Goal: Check status: Check status

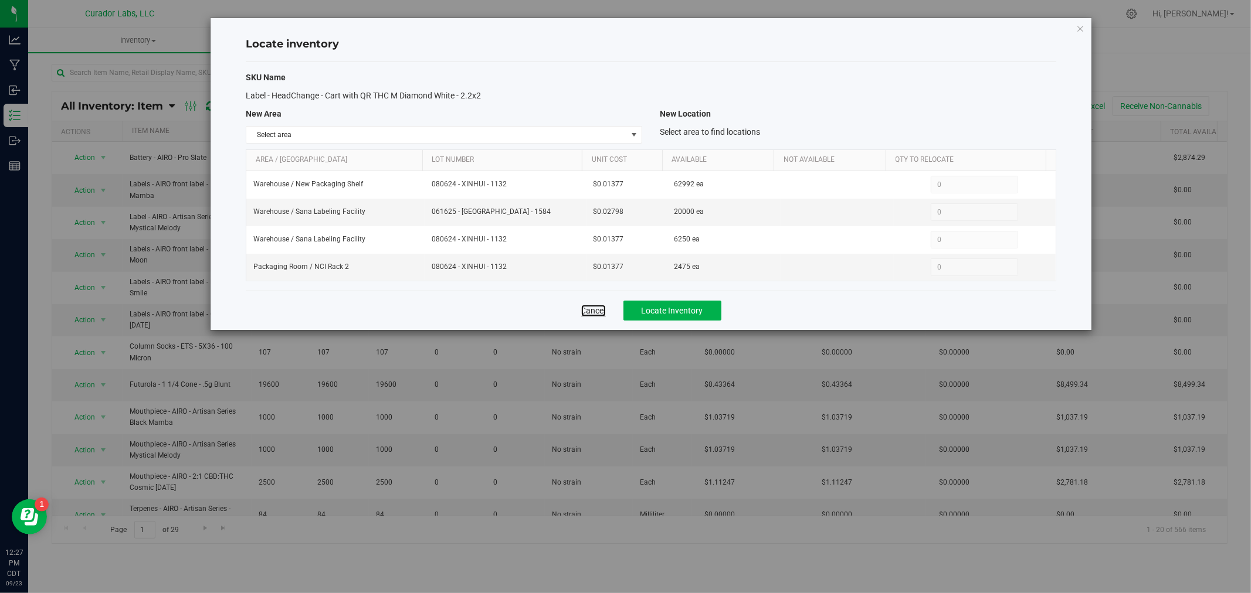
click at [591, 310] on link "Cancel" at bounding box center [593, 311] width 25 height 12
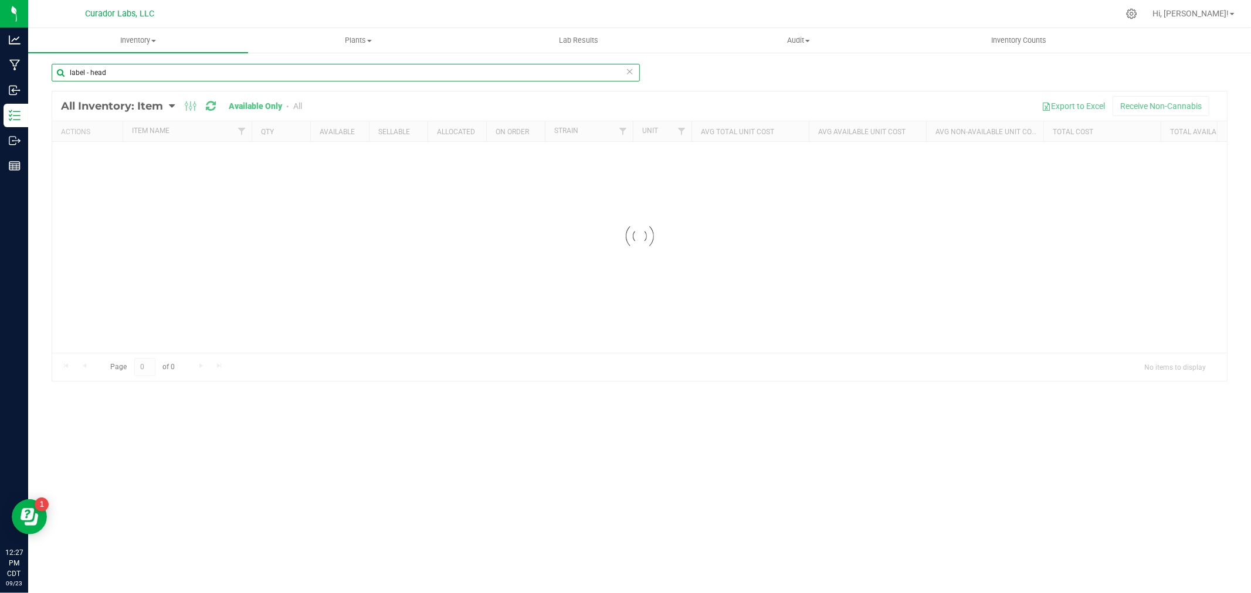
click at [266, 74] on input "label - head" at bounding box center [346, 73] width 588 height 18
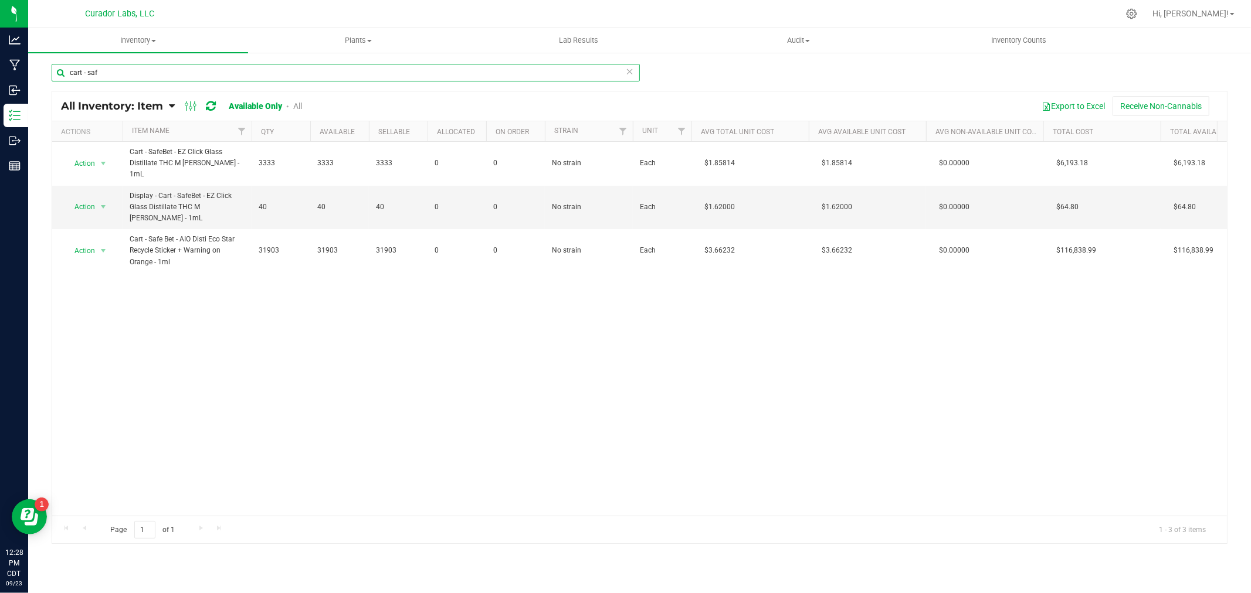
click at [84, 72] on input "cart - saf" at bounding box center [346, 73] width 588 height 18
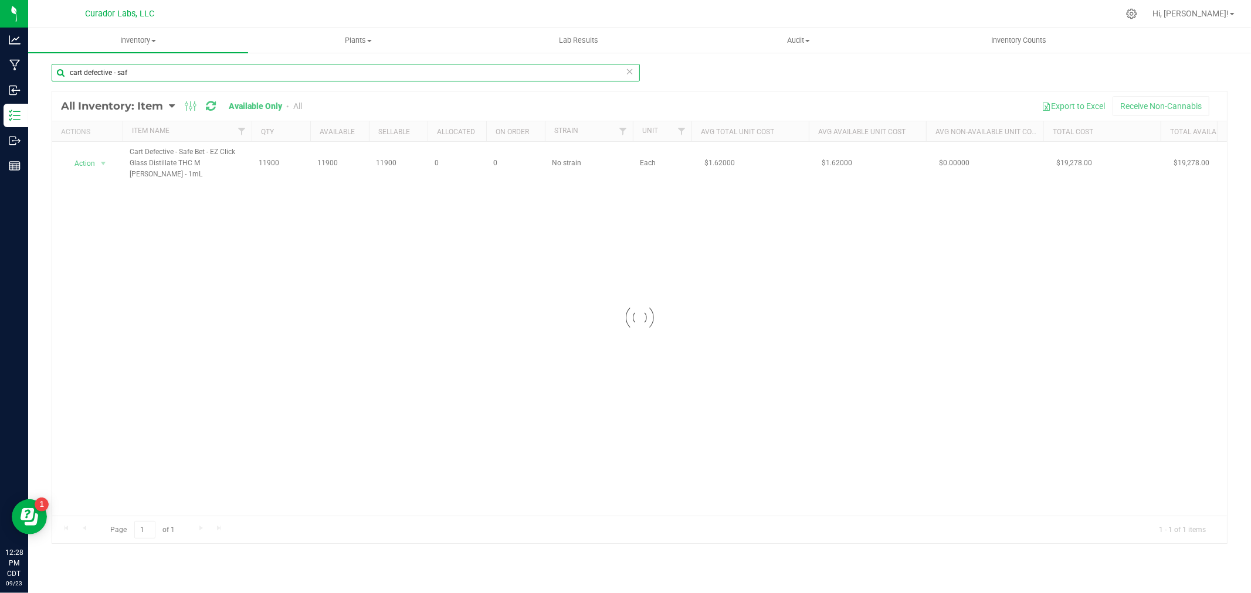
type input "cart defective - saf"
click at [97, 162] on div at bounding box center [639, 317] width 1175 height 453
click at [104, 162] on div at bounding box center [639, 317] width 1175 height 453
click at [104, 162] on span "select" at bounding box center [103, 163] width 9 height 9
click at [116, 238] on li "Locate inventory" at bounding box center [102, 236] width 75 height 18
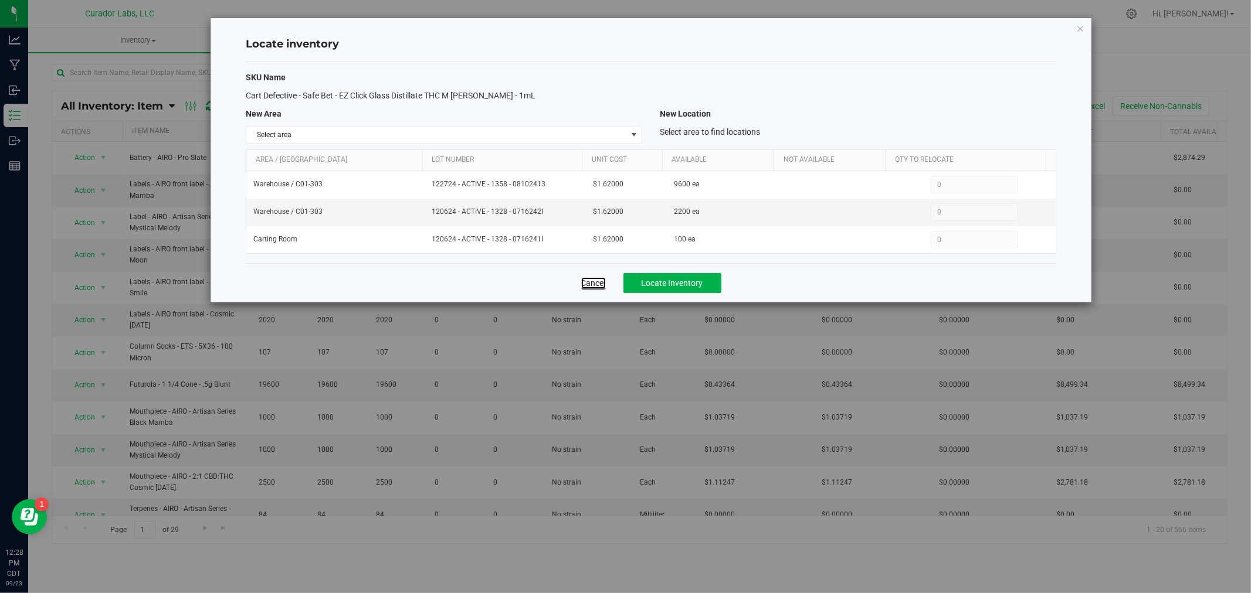
click at [589, 286] on link "Cancel" at bounding box center [593, 283] width 25 height 12
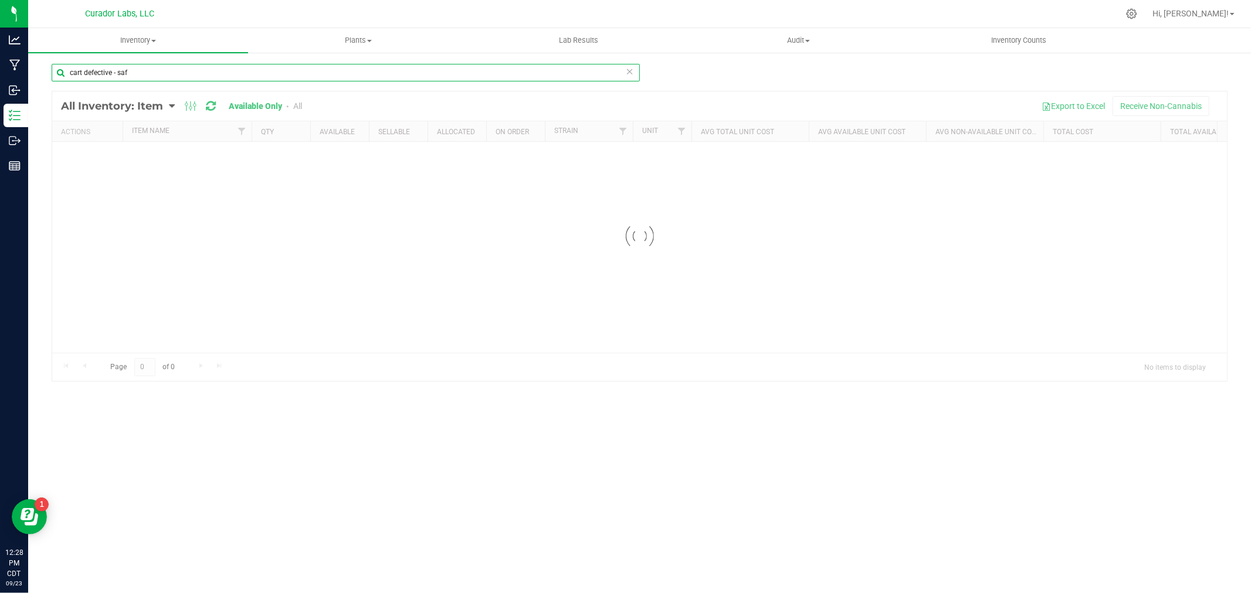
click at [141, 76] on input "cart defective - saf" at bounding box center [346, 73] width 588 height 18
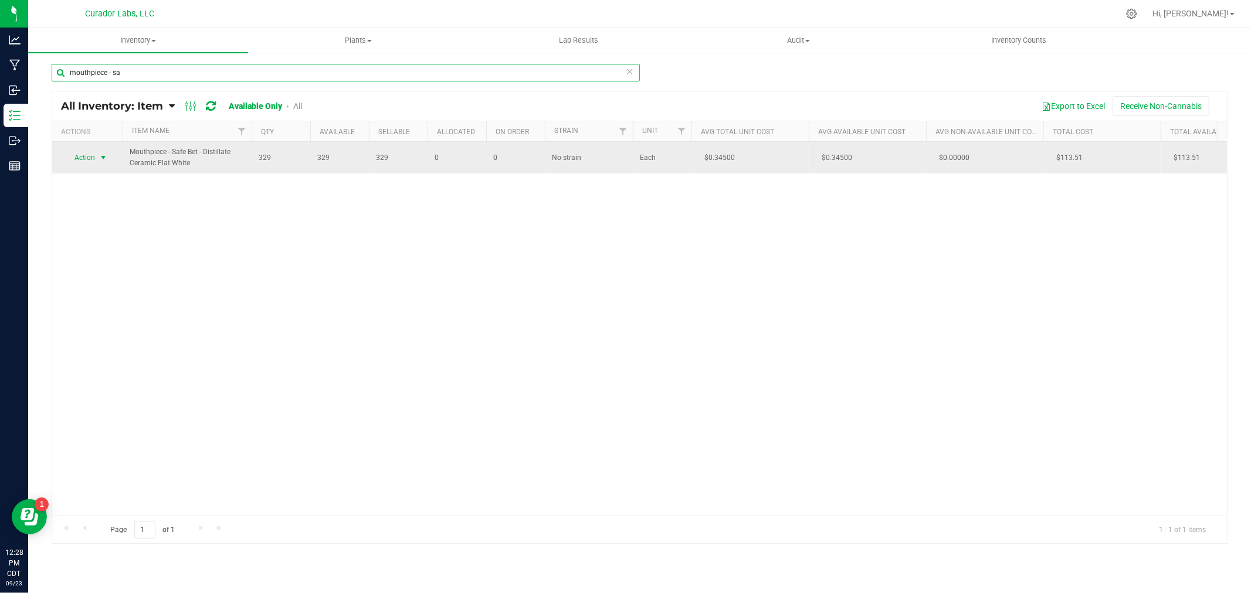
type input "mouthpiece - sa"
click at [82, 150] on span "Action" at bounding box center [80, 158] width 32 height 16
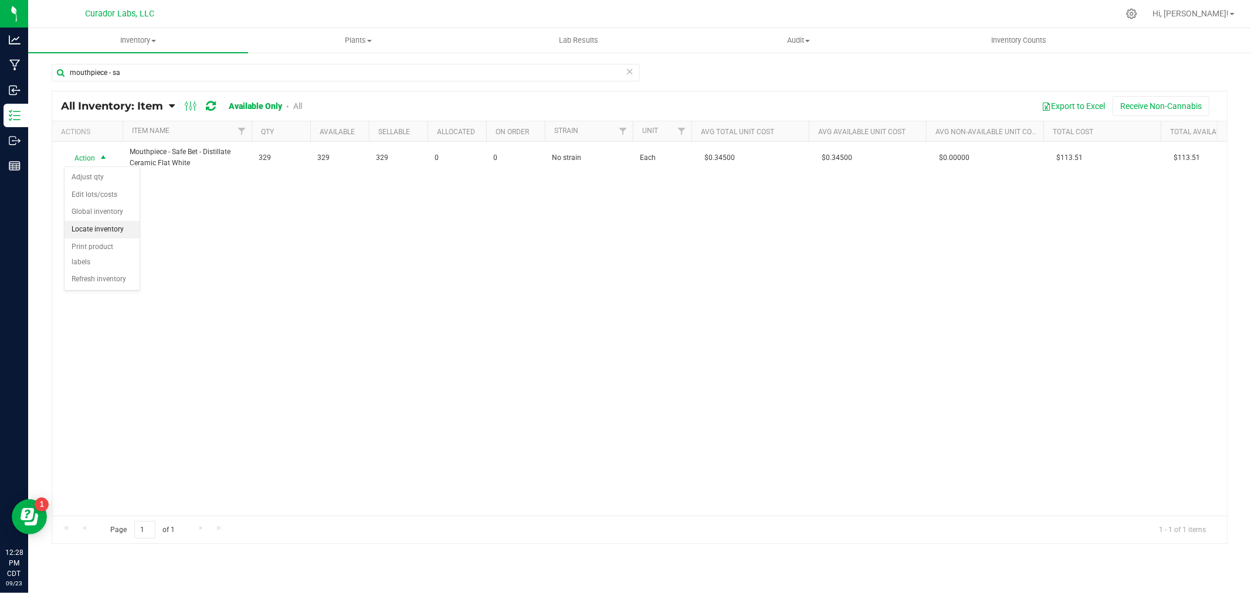
click at [114, 230] on li "Locate inventory" at bounding box center [102, 230] width 75 height 18
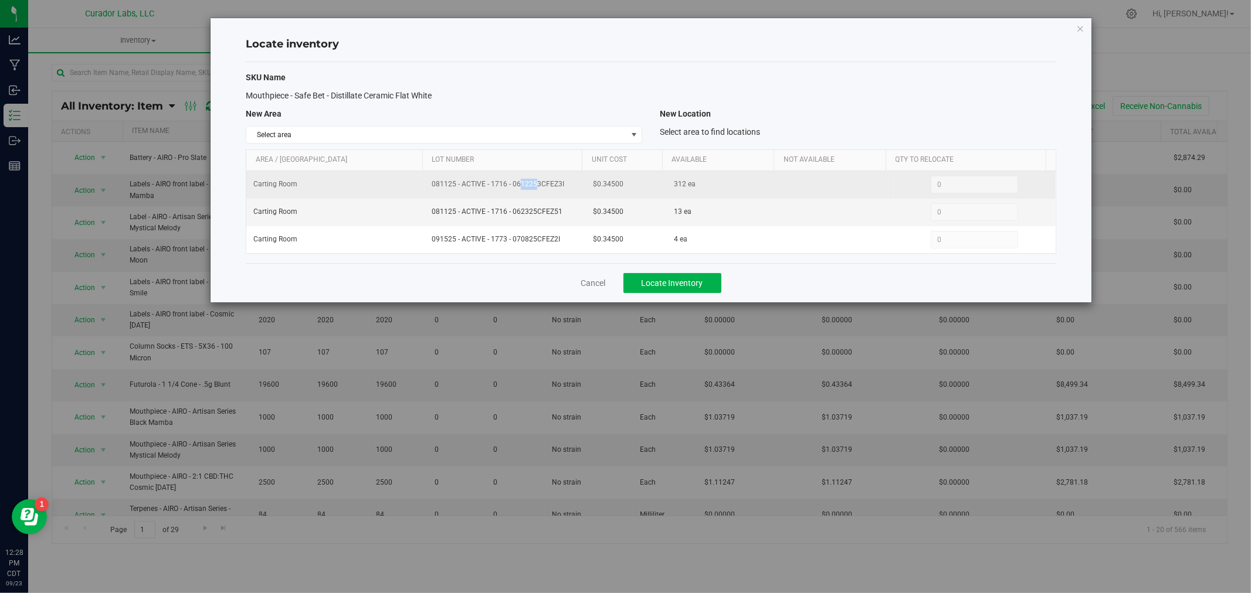
drag, startPoint x: 501, startPoint y: 184, endPoint x: 488, endPoint y: 185, distance: 13.0
click at [488, 185] on span "081125 - ACTIVE - 1716 - 0612253CFEZ3I" at bounding box center [506, 184] width 148 height 11
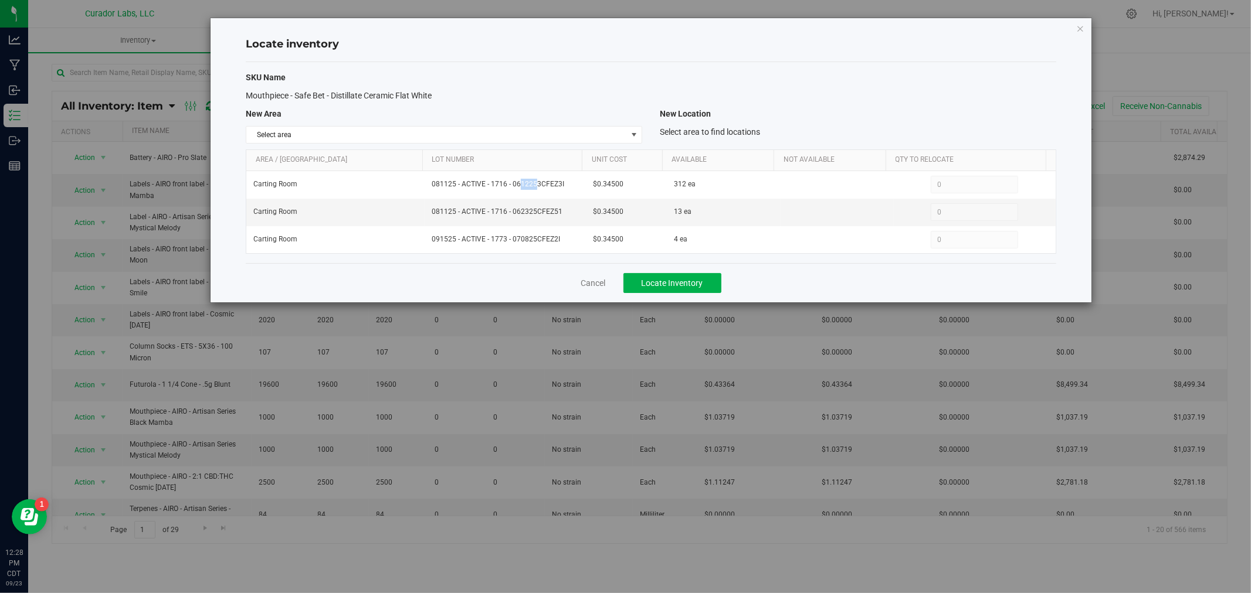
copy span "1716"
click at [1076, 26] on icon "button" at bounding box center [1080, 28] width 8 height 14
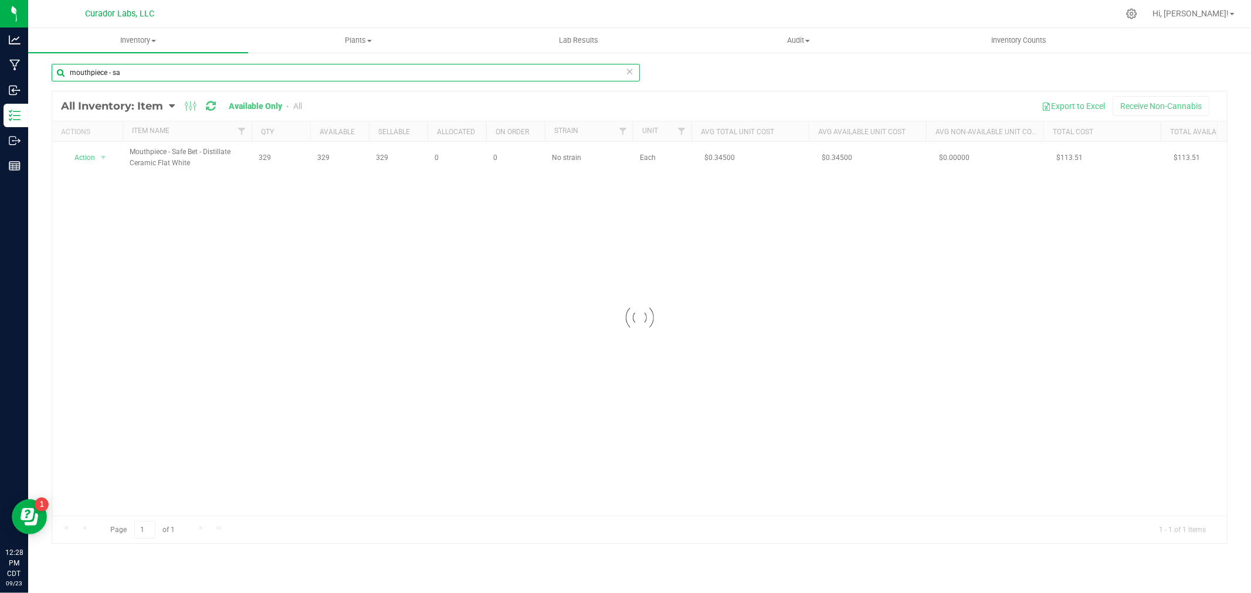
click at [108, 71] on input "mouthpiece - sa" at bounding box center [346, 73] width 588 height 18
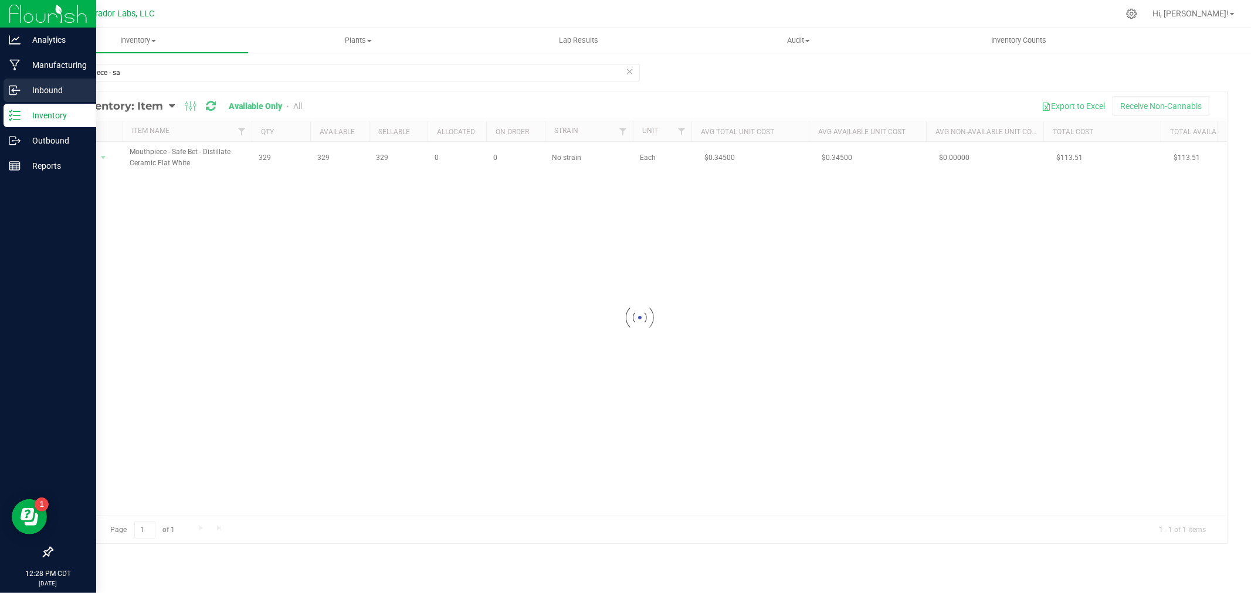
click at [9, 96] on icon at bounding box center [15, 90] width 12 height 12
click at [28, 91] on p "Inbound" at bounding box center [56, 90] width 70 height 14
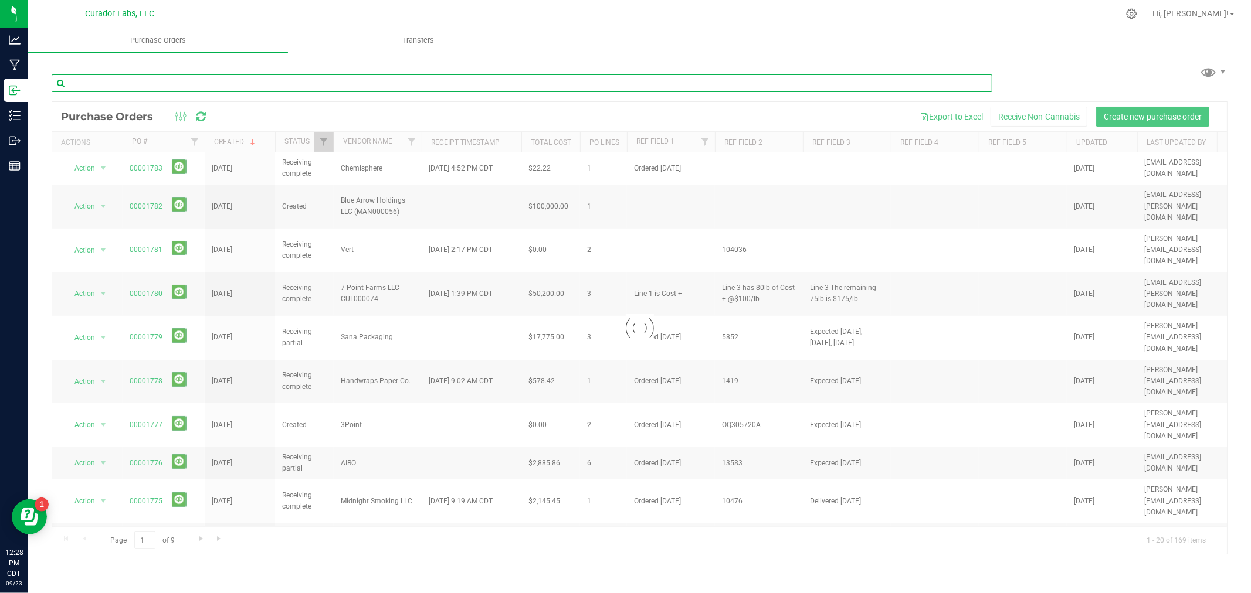
click at [131, 81] on input "text" at bounding box center [522, 83] width 941 height 18
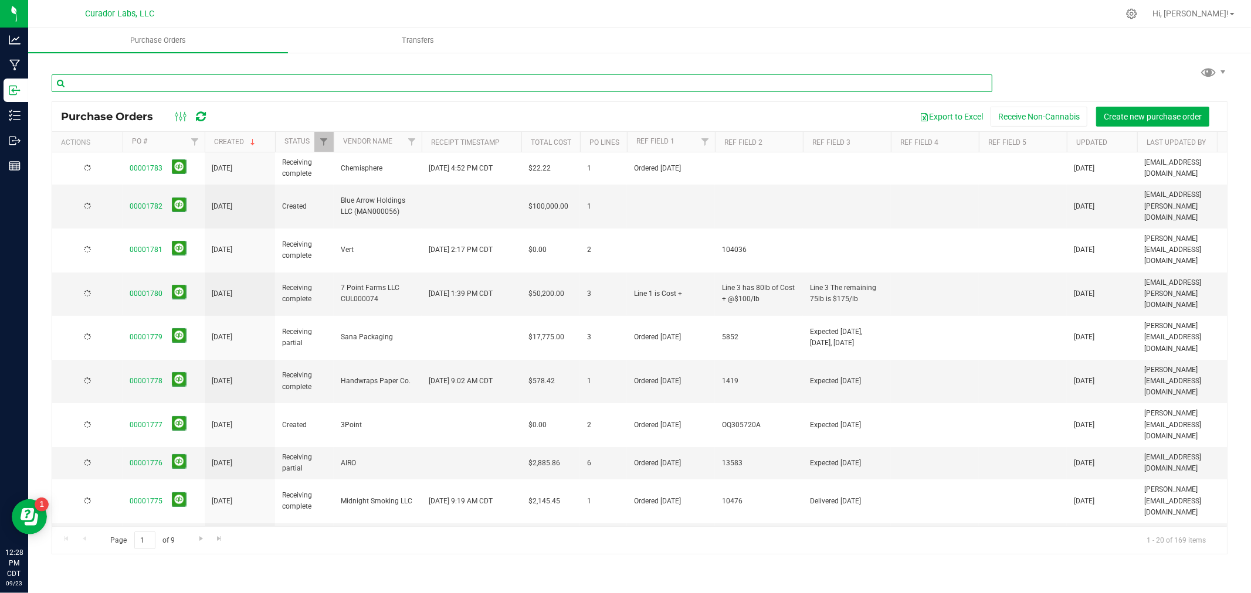
paste input "1716"
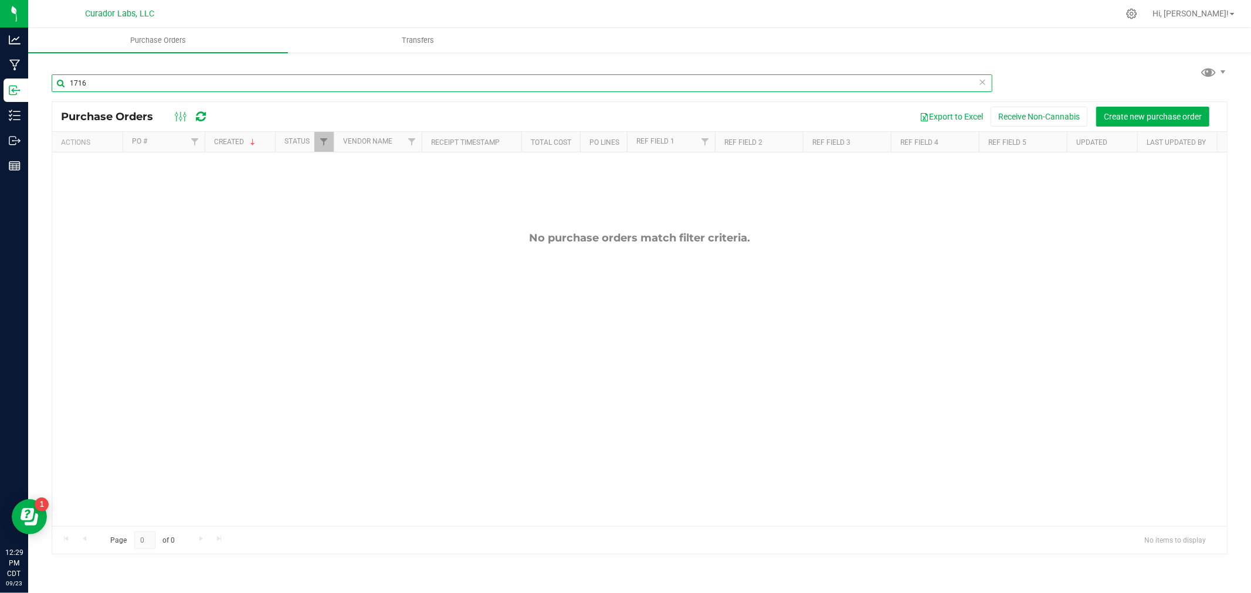
type input "1716"
click at [318, 143] on link "Filter" at bounding box center [323, 142] width 19 height 20
click at [347, 220] on span "Closed" at bounding box center [350, 223] width 22 height 7
click at [334, 220] on input "Closed" at bounding box center [330, 224] width 8 height 8
checkbox input "true"
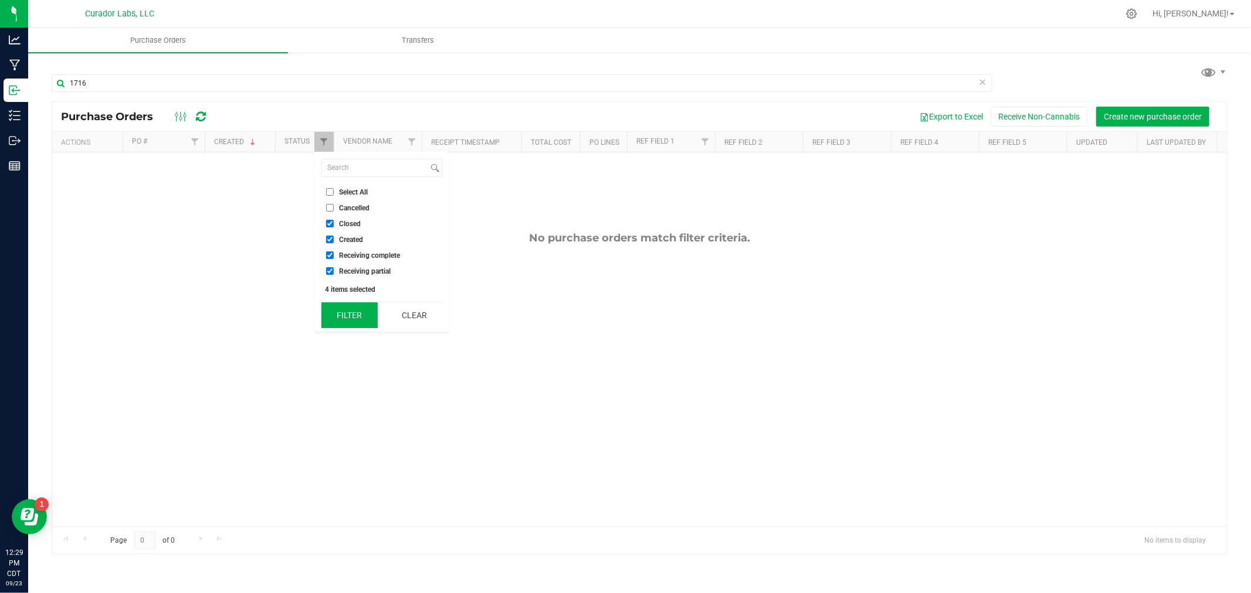
click at [344, 320] on button "Filter" at bounding box center [349, 316] width 56 height 26
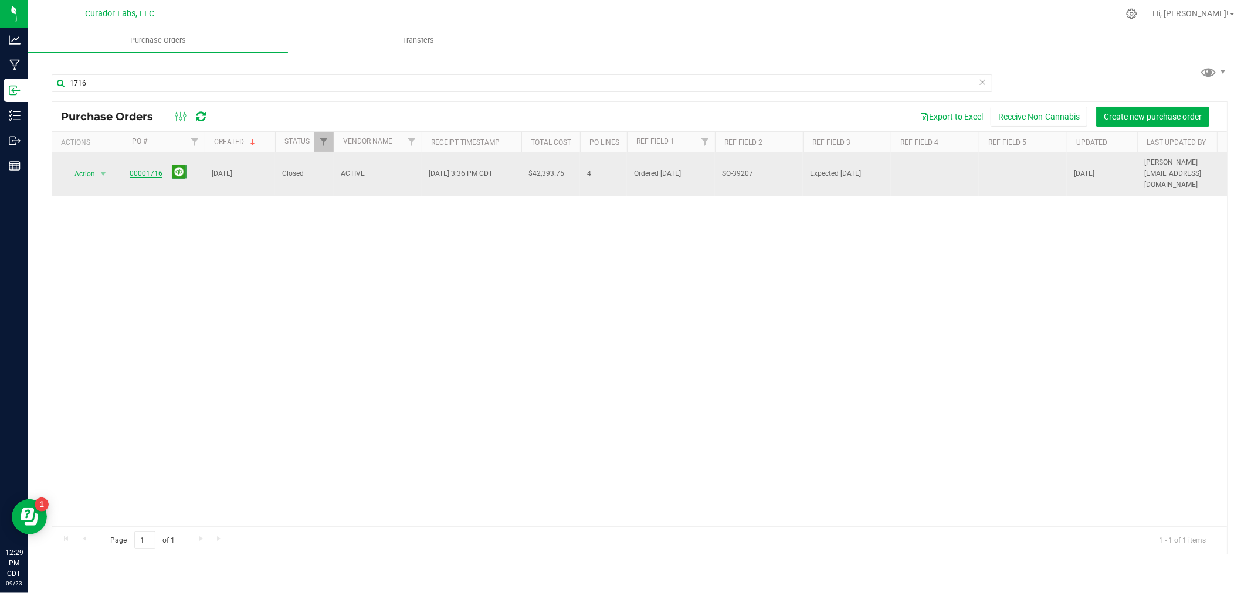
click at [132, 169] on link "00001716" at bounding box center [146, 173] width 33 height 8
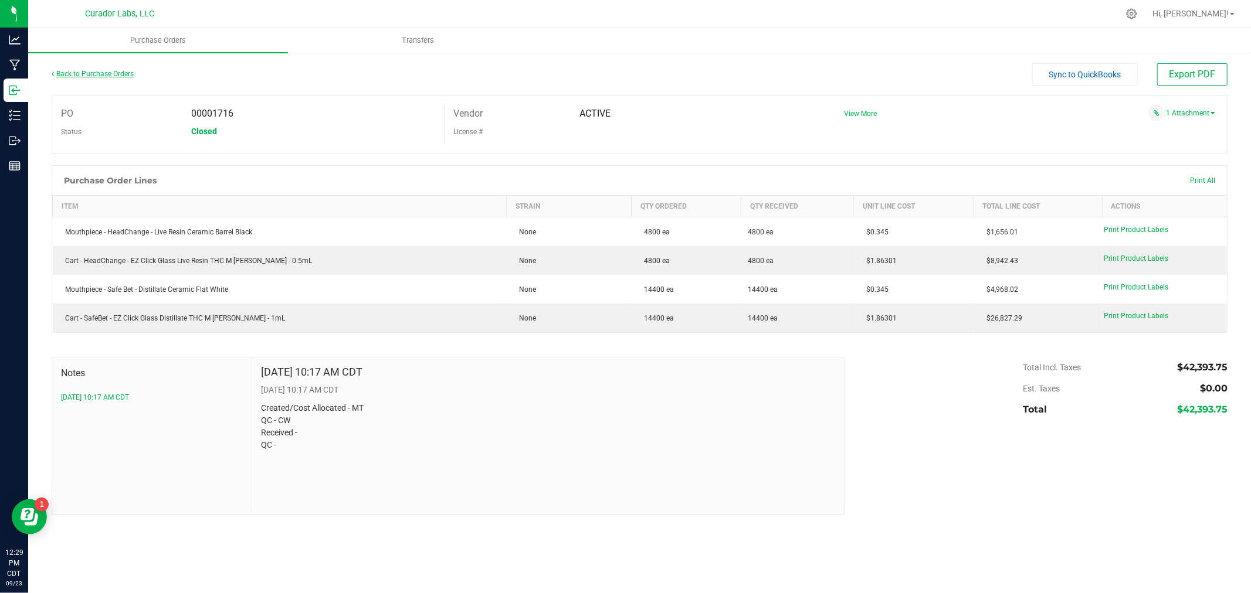
click at [120, 74] on link "Back to Purchase Orders" at bounding box center [93, 74] width 82 height 8
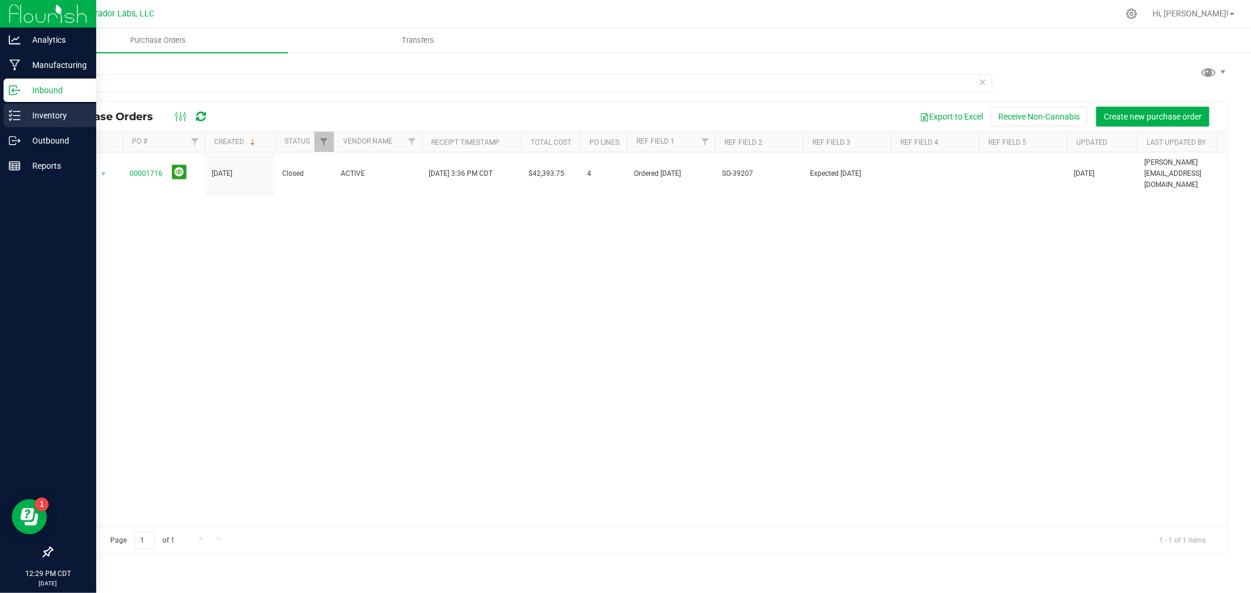
click at [25, 109] on p "Inventory" at bounding box center [56, 115] width 70 height 14
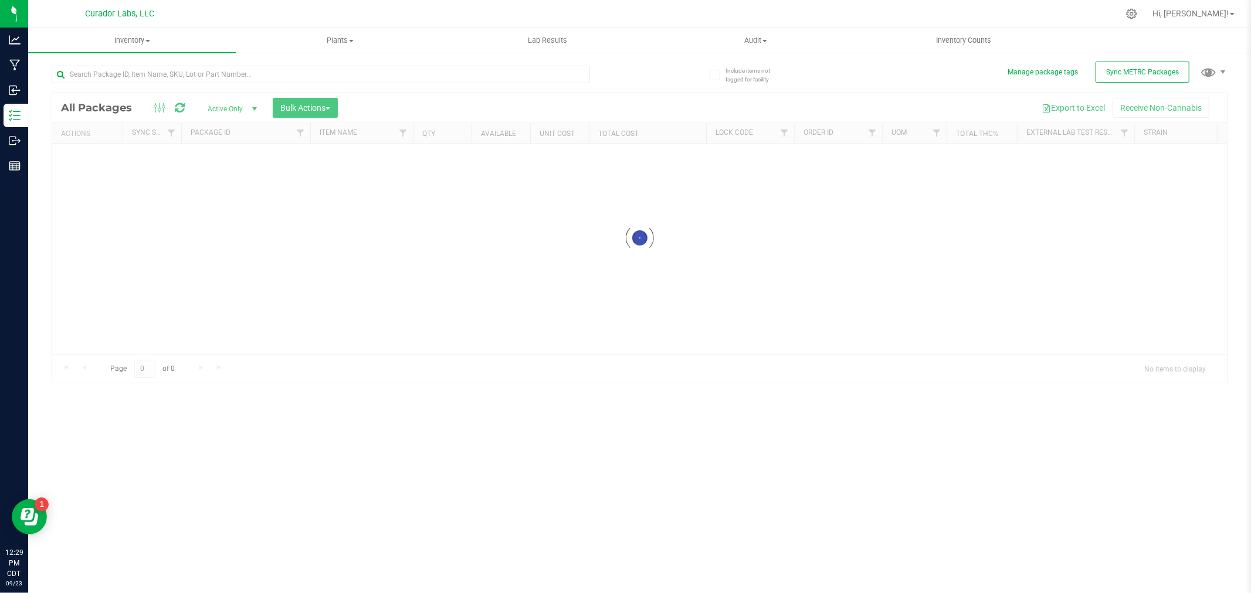
click at [179, 63] on div at bounding box center [346, 74] width 588 height 38
click at [143, 38] on span "Inventory" at bounding box center [132, 40] width 208 height 11
click at [85, 84] on span "All inventory" at bounding box center [67, 85] width 79 height 10
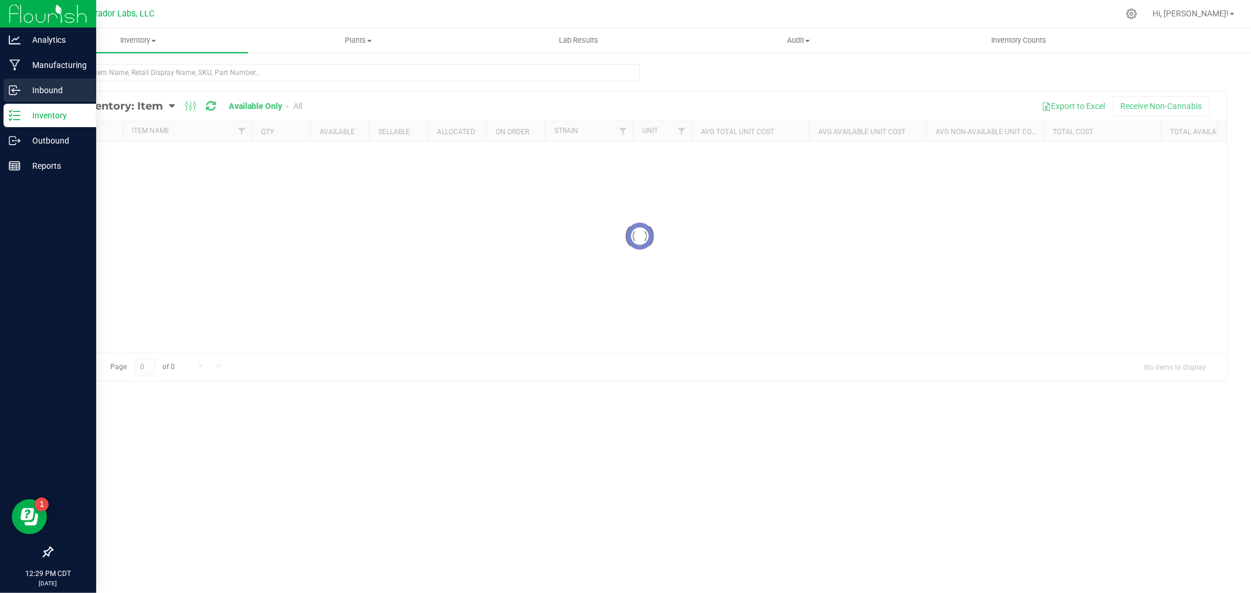
click at [15, 94] on icon at bounding box center [12, 90] width 7 height 9
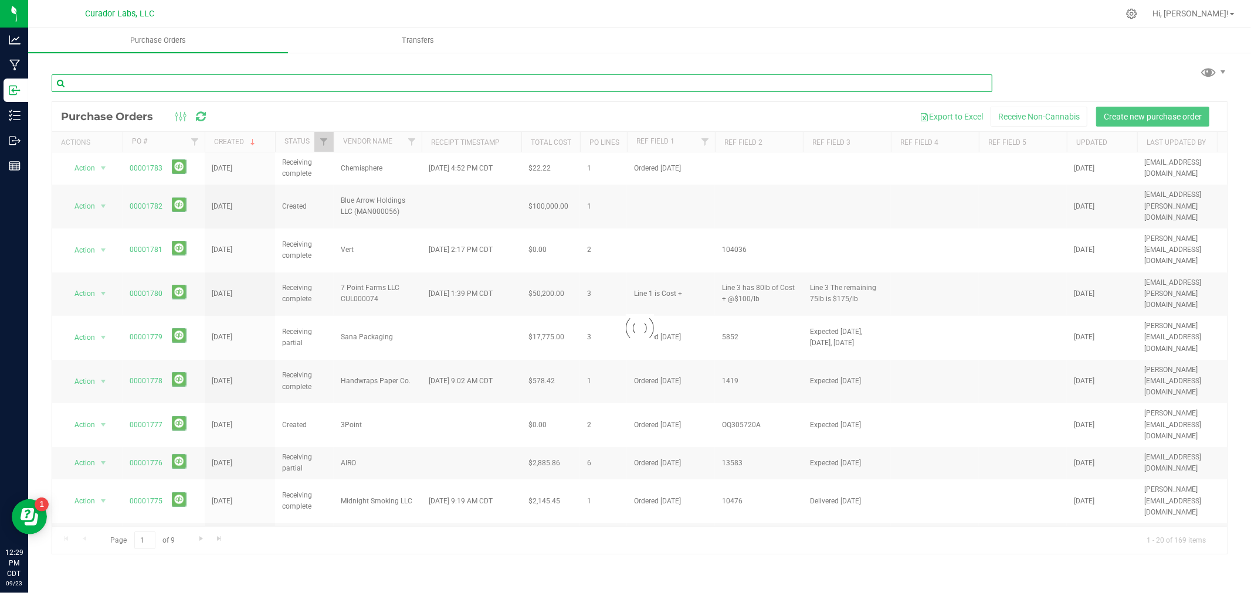
click at [170, 86] on input "text" at bounding box center [522, 83] width 941 height 18
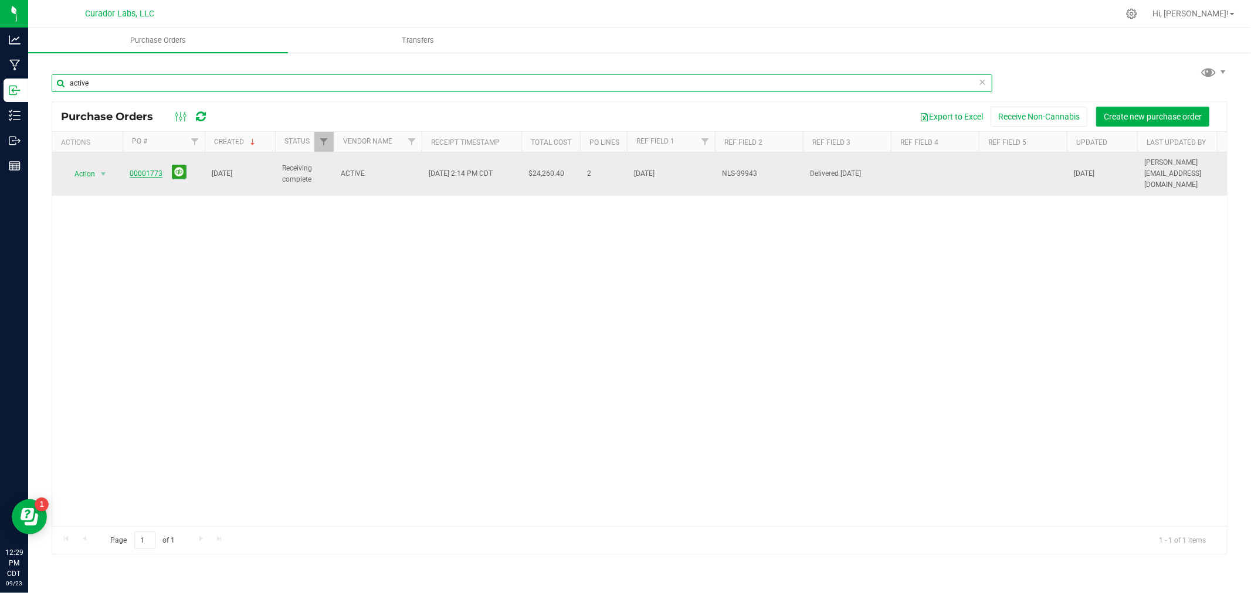
type input "active"
click at [147, 169] on link "00001773" at bounding box center [146, 173] width 33 height 8
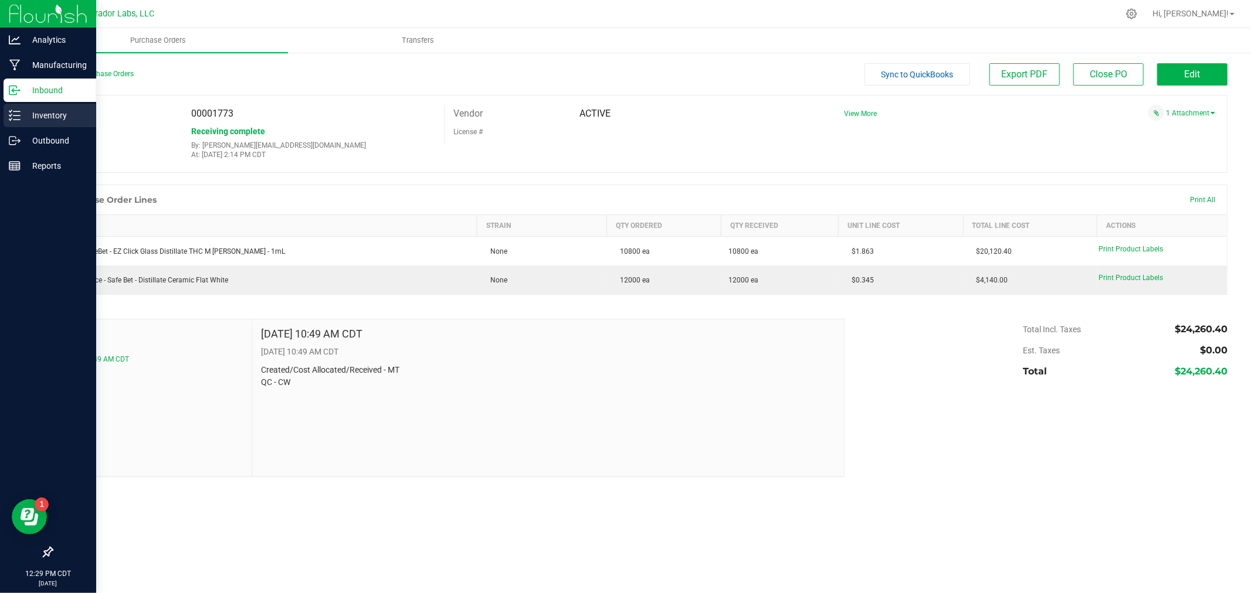
click at [26, 114] on p "Inventory" at bounding box center [56, 115] width 70 height 14
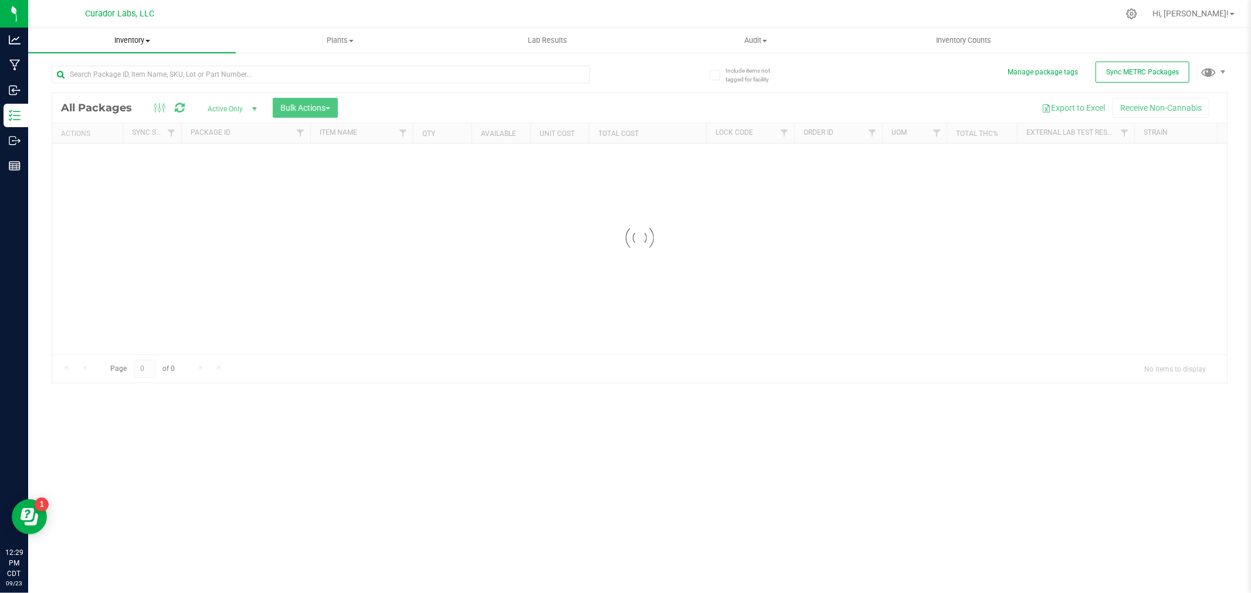
click at [138, 48] on uib-tab-heading "Inventory All packages All inventory Waste log Create inventory" at bounding box center [132, 40] width 208 height 25
click at [110, 85] on div "Inventory All packages All inventory Waste log Create inventory From packages F…" at bounding box center [639, 310] width 1223 height 565
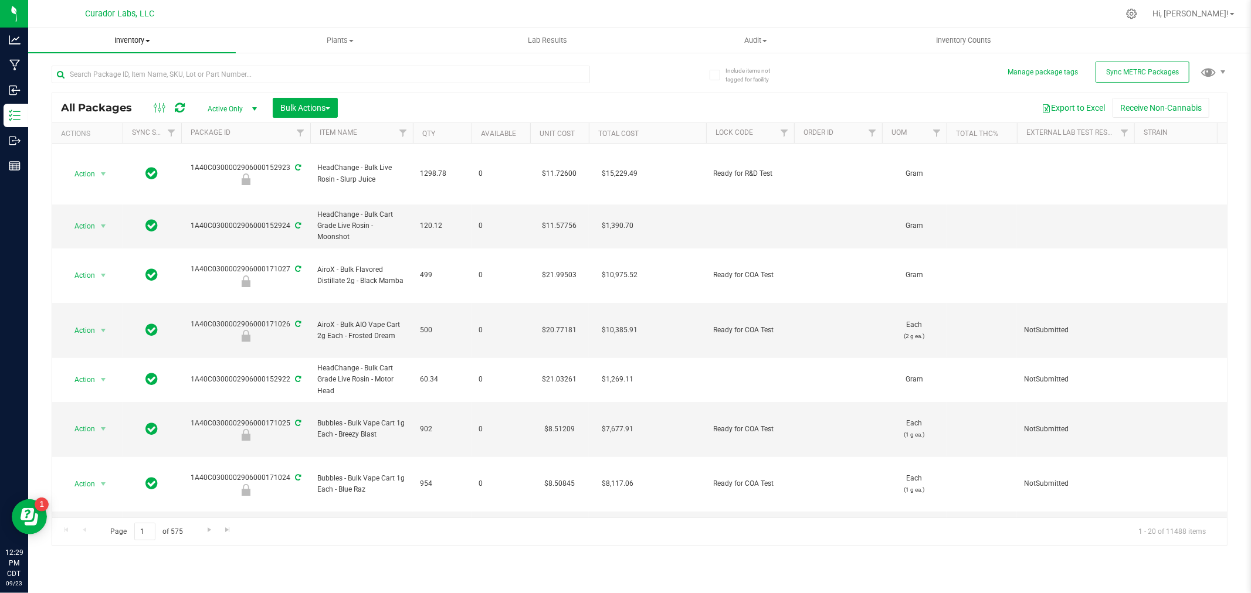
click at [124, 30] on uib-tab-heading "Inventory All packages All inventory Waste log Create inventory" at bounding box center [132, 40] width 208 height 25
click at [103, 83] on span "All inventory" at bounding box center [67, 85] width 79 height 10
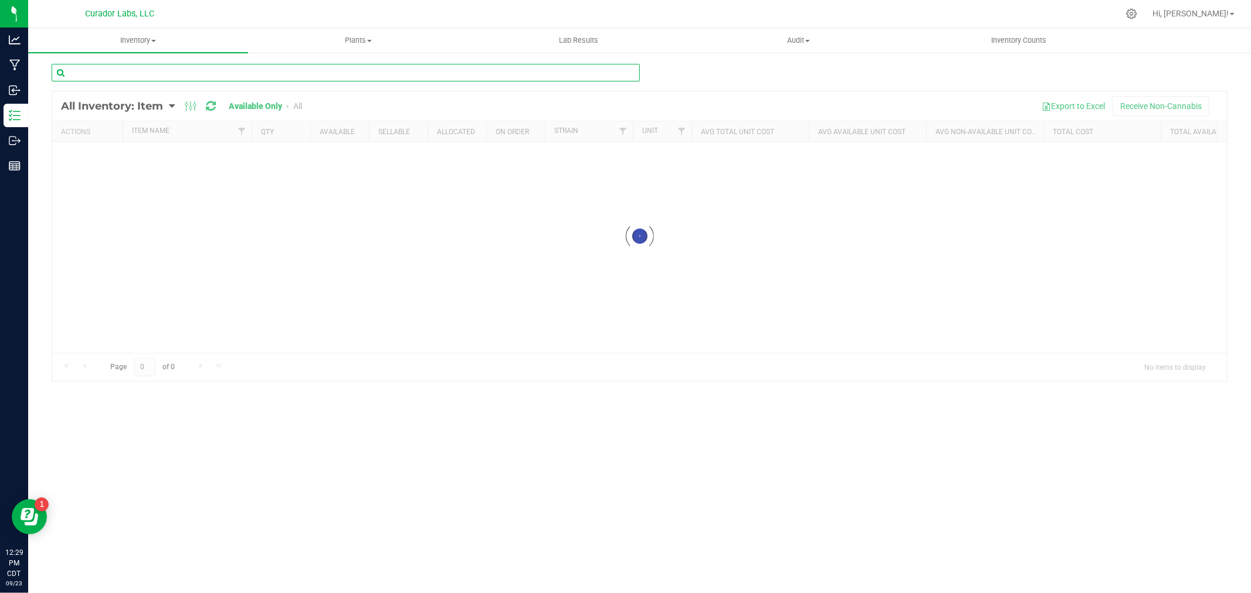
click at [107, 75] on input "text" at bounding box center [346, 73] width 588 height 18
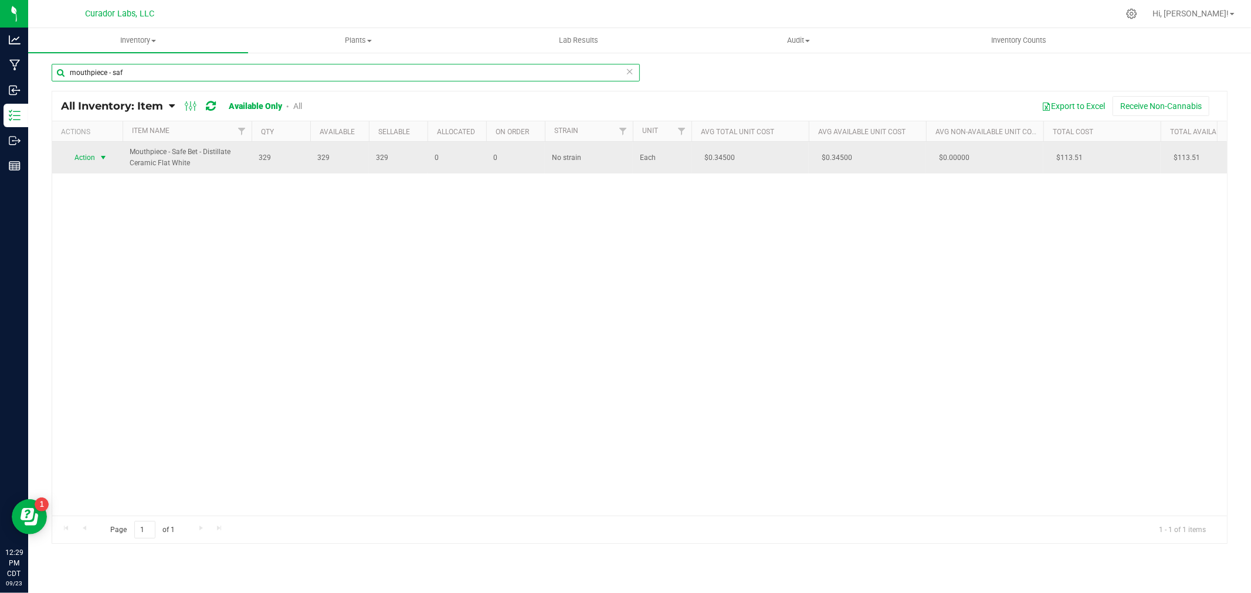
type input "mouthpiece - saf"
click at [85, 161] on span "Action" at bounding box center [80, 158] width 32 height 16
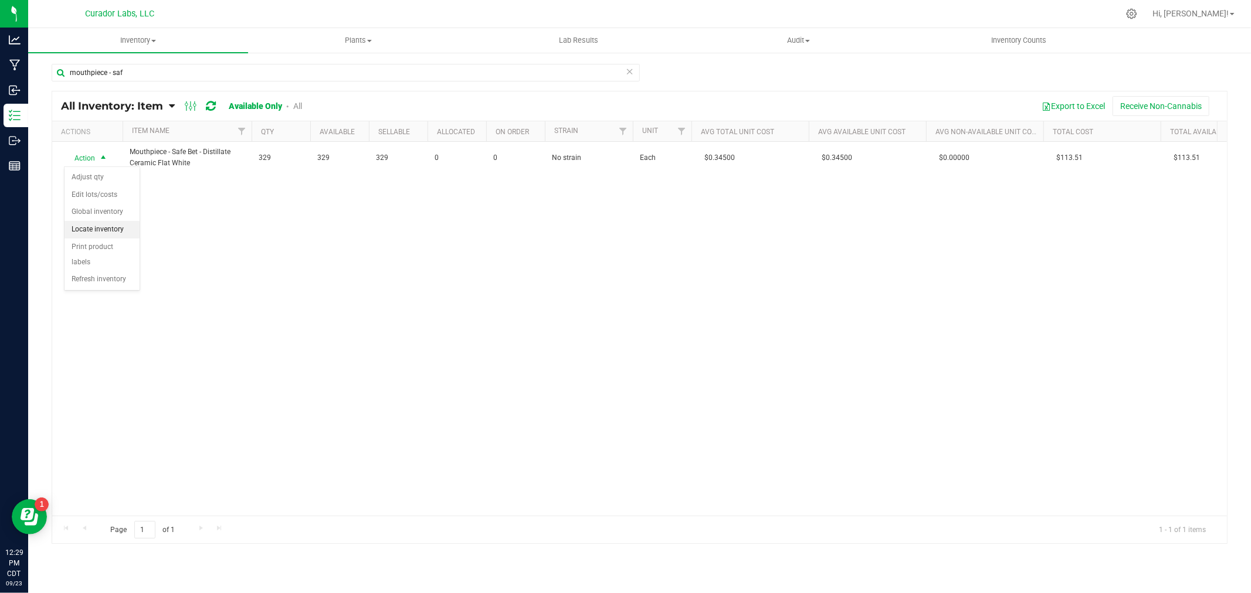
click at [92, 235] on li "Locate inventory" at bounding box center [102, 230] width 75 height 18
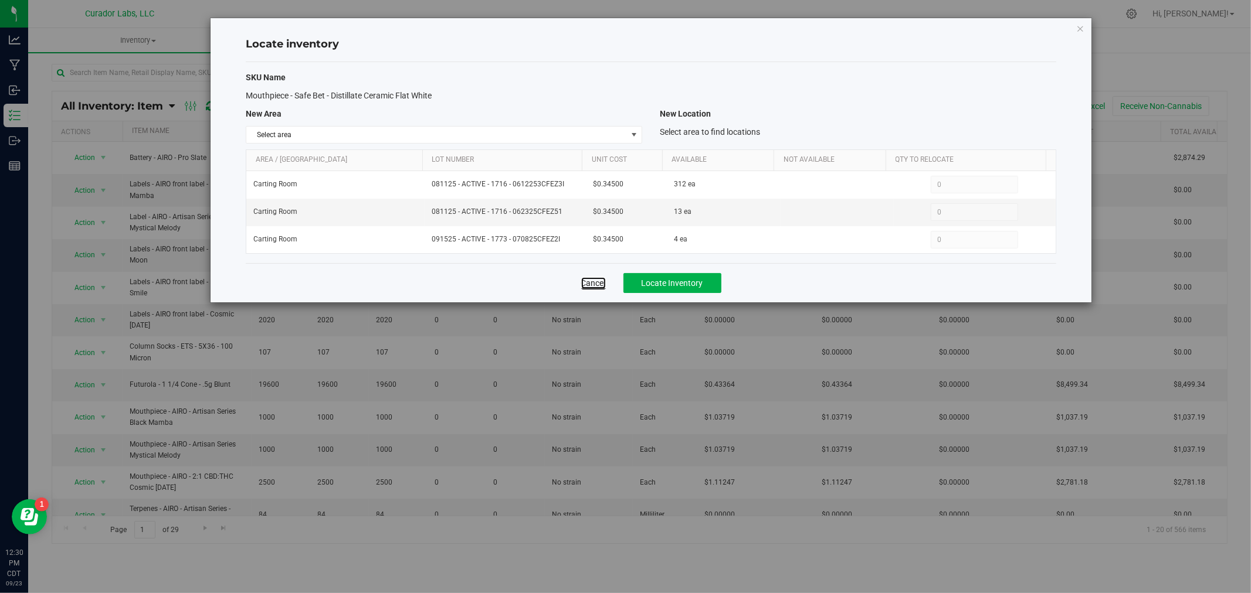
drag, startPoint x: 599, startPoint y: 284, endPoint x: 585, endPoint y: 283, distance: 14.2
click at [599, 284] on link "Cancel" at bounding box center [593, 283] width 25 height 12
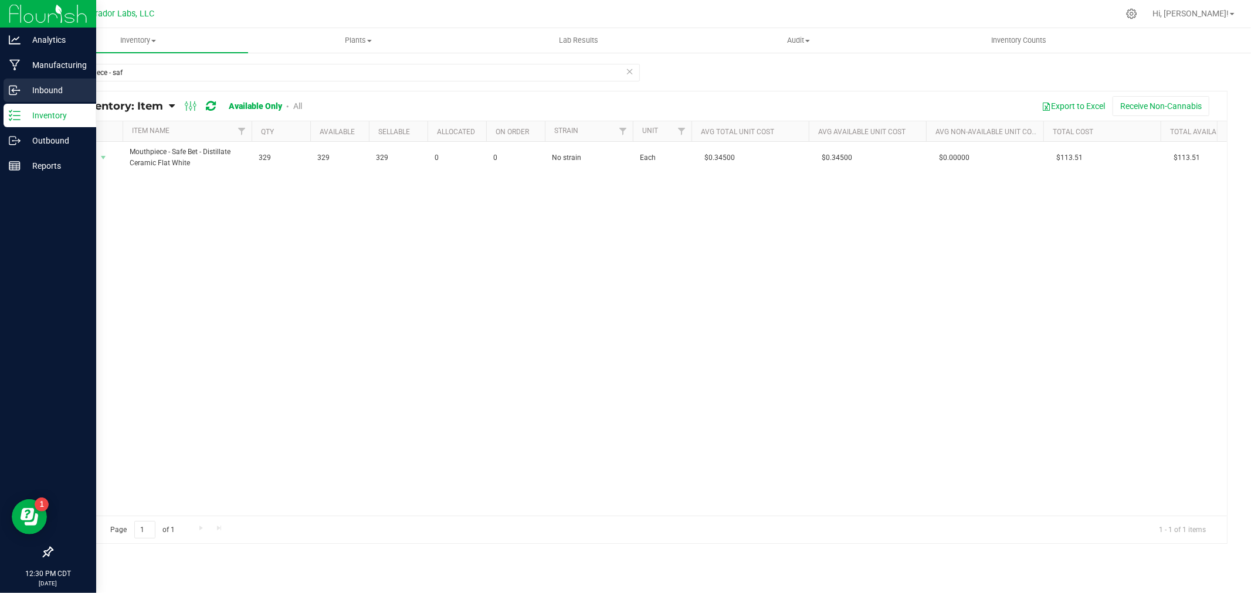
click at [21, 91] on p "Inbound" at bounding box center [56, 90] width 70 height 14
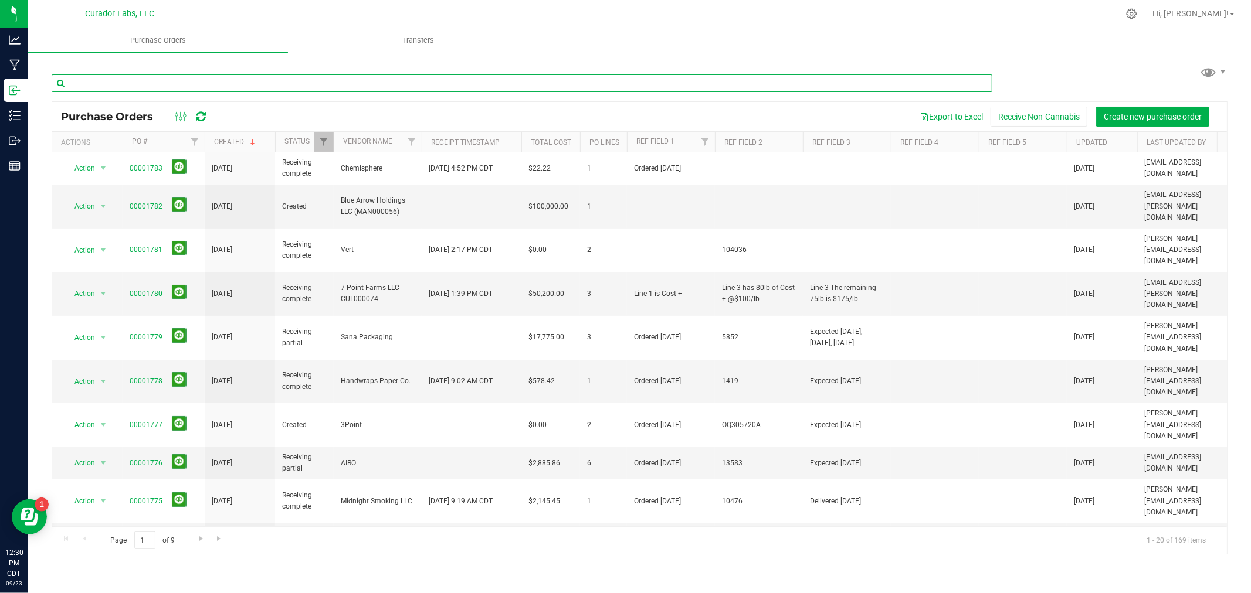
click at [240, 80] on input "text" at bounding box center [522, 83] width 941 height 18
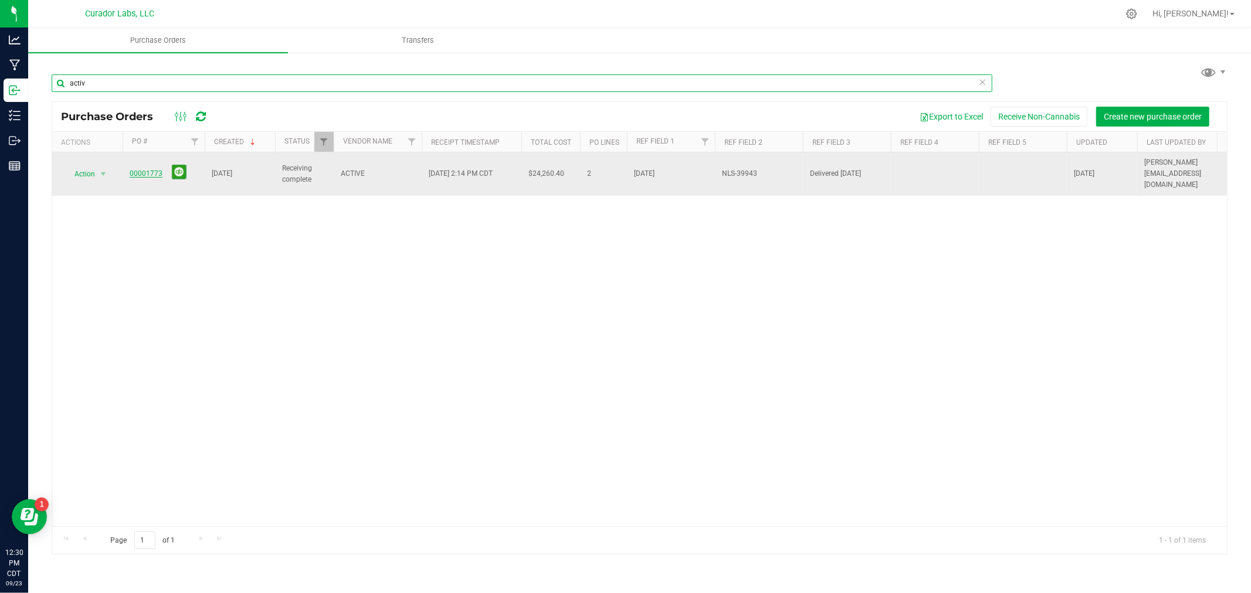
type input "activ"
click at [145, 169] on link "00001773" at bounding box center [146, 173] width 33 height 8
